Goal: Information Seeking & Learning: Learn about a topic

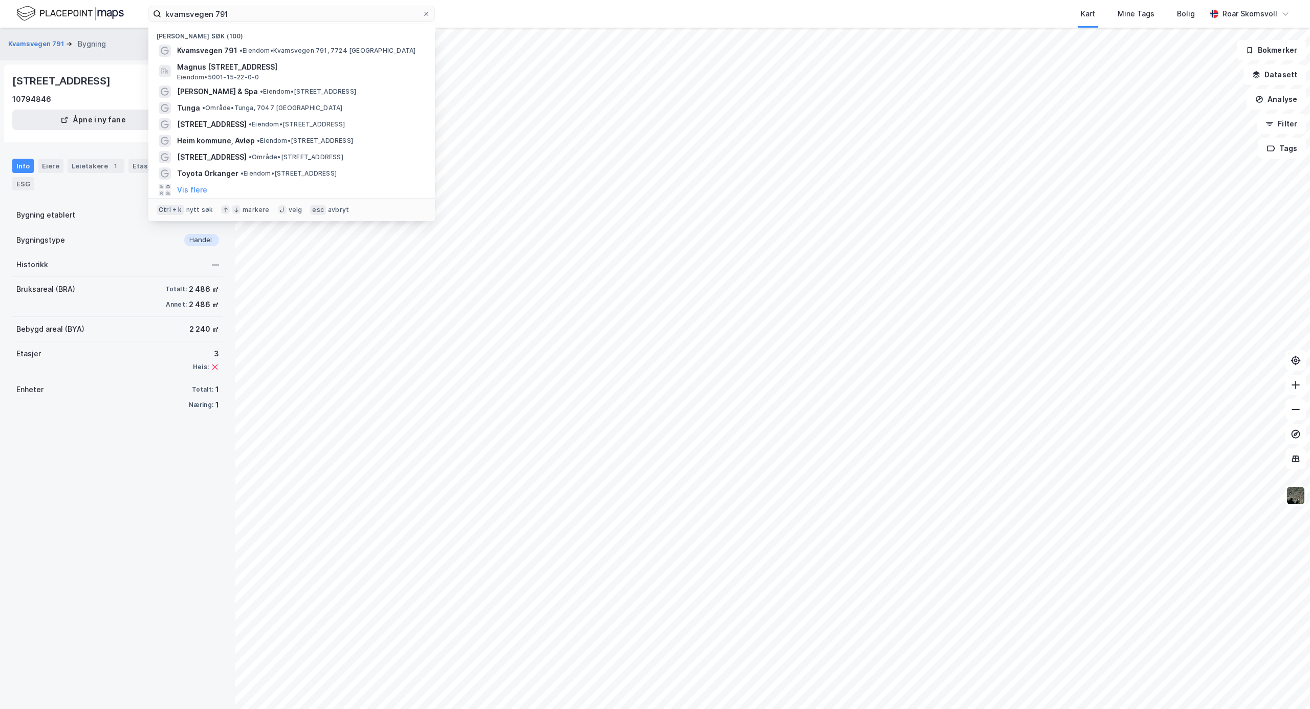
click at [58, 4] on div "kvamsvegen 791 Nylige søk (100) Kvamsvegen 791 • Eiendom • Kvamsvegen 791, 7724…" at bounding box center [655, 14] width 1310 height 28
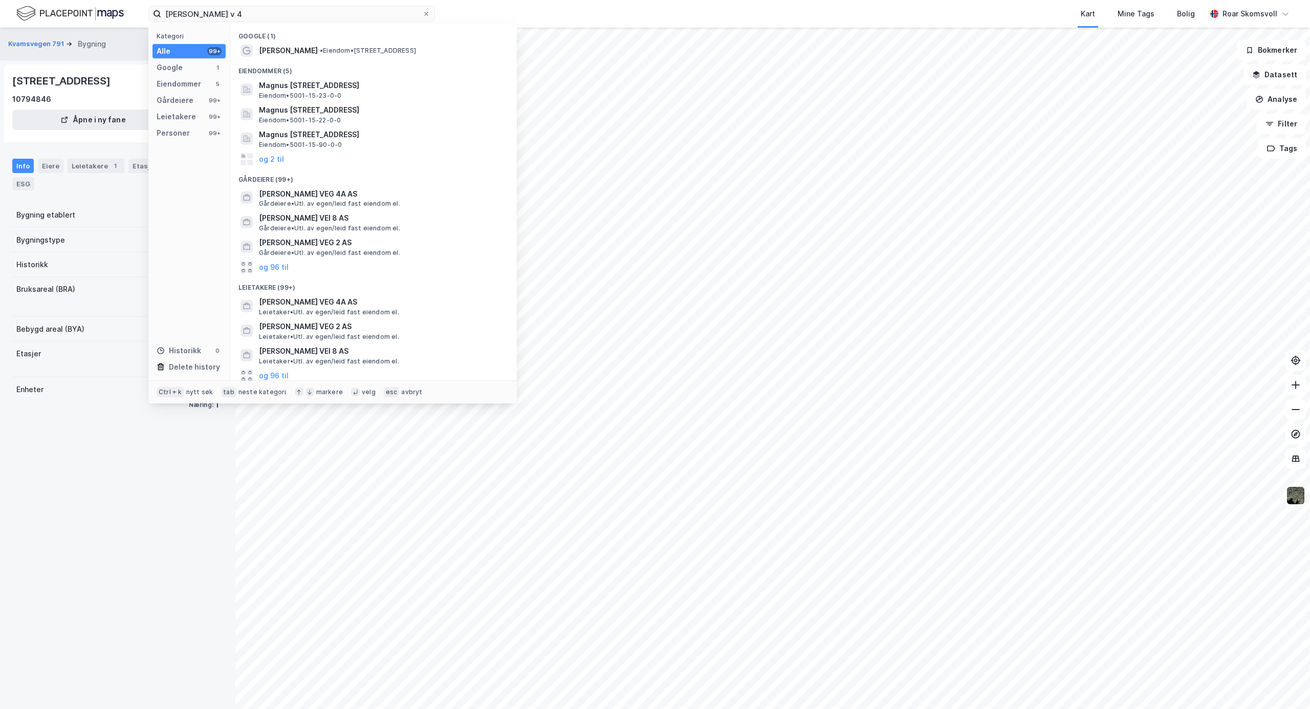
type input "[PERSON_NAME] v 4"
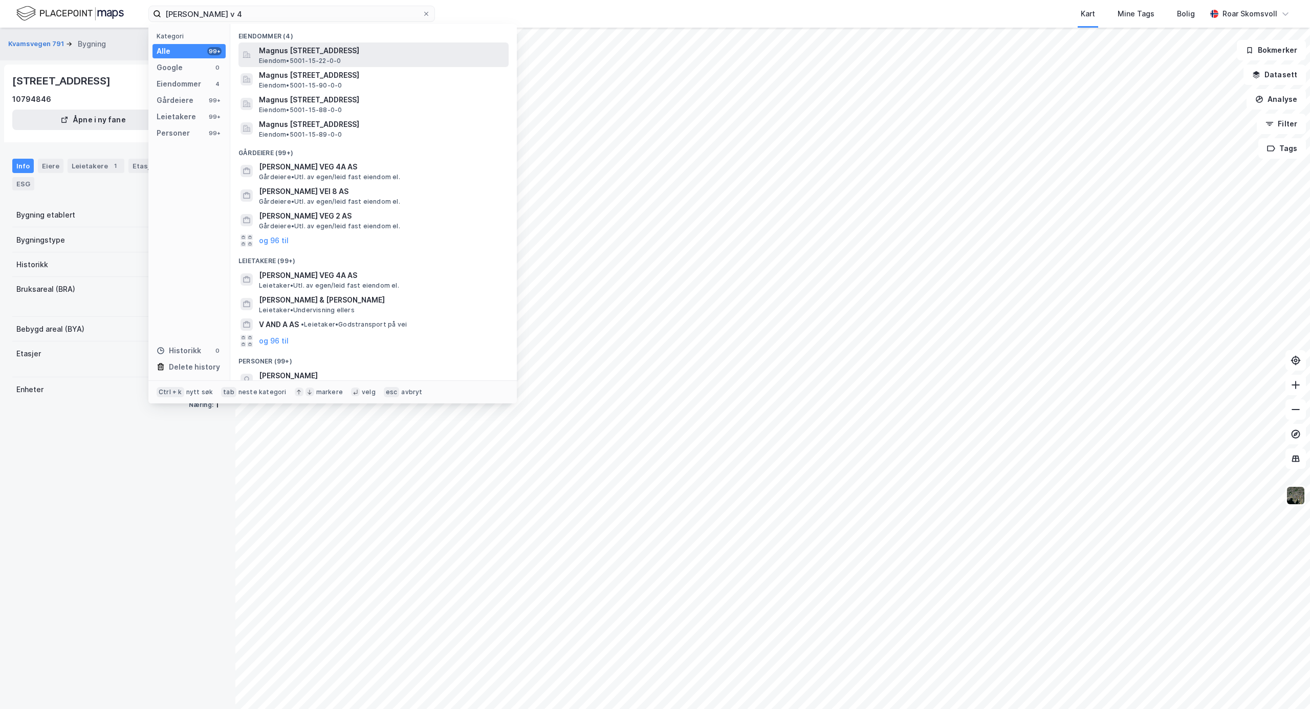
click at [363, 46] on span "Magnus [STREET_ADDRESS]" at bounding box center [382, 51] width 246 height 12
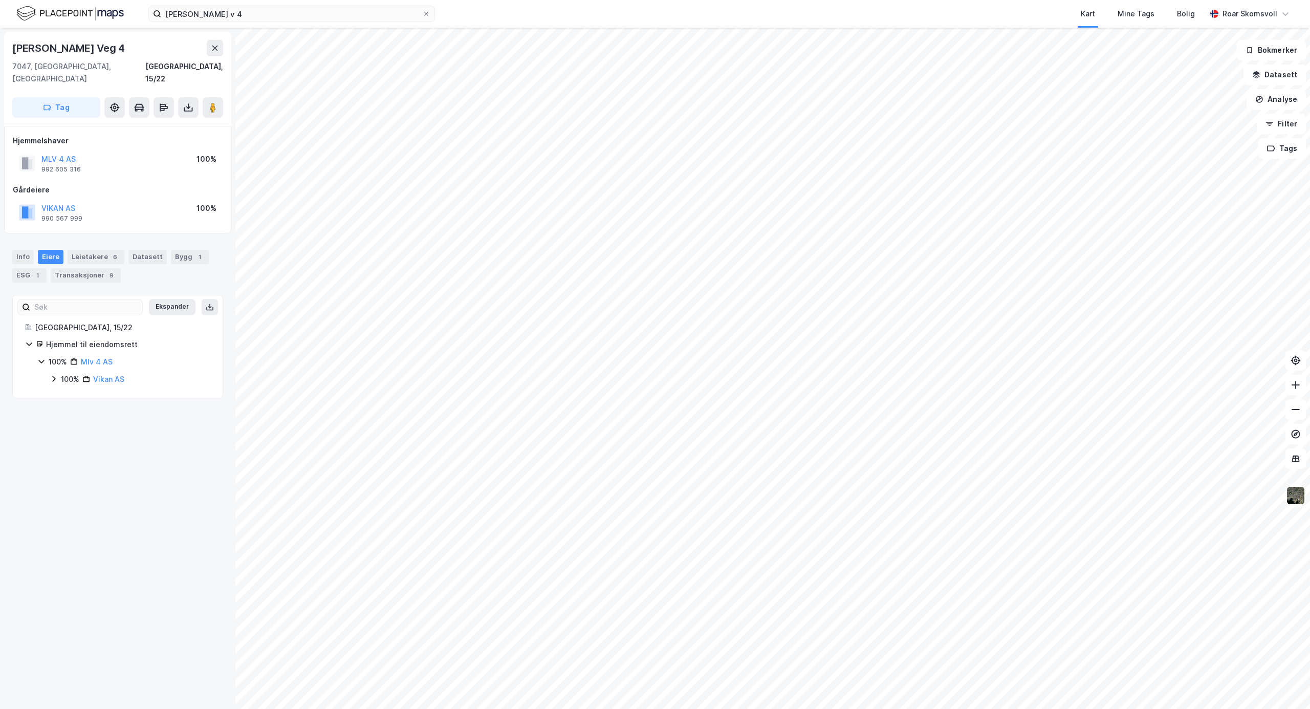
click at [1294, 494] on img at bounding box center [1295, 495] width 19 height 19
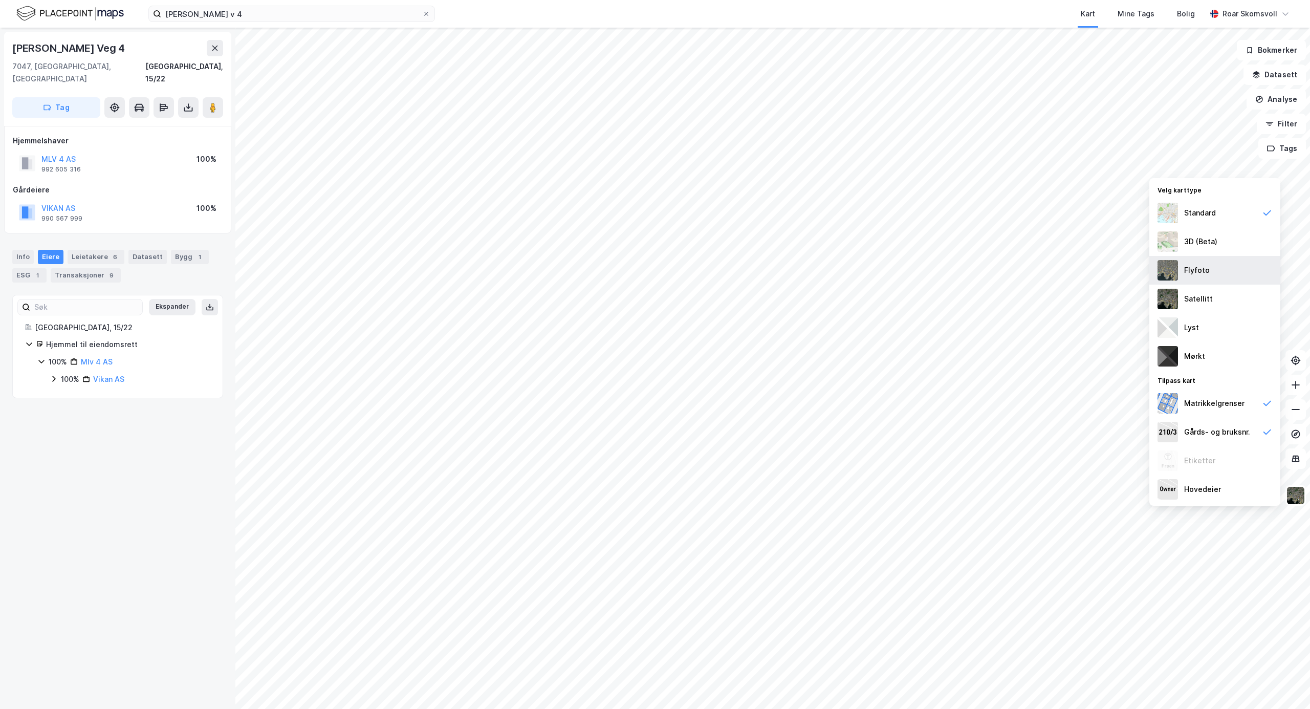
click at [1183, 267] on div "Flyfoto" at bounding box center [1215, 270] width 131 height 29
click at [1171, 291] on img at bounding box center [1168, 299] width 20 height 20
